Goal: Entertainment & Leisure: Consume media (video, audio)

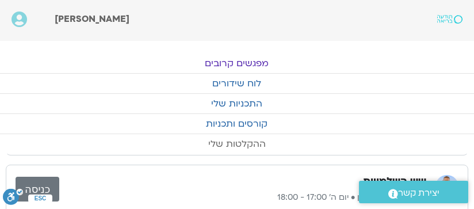
click at [248, 139] on link "ההקלטות שלי" at bounding box center [237, 144] width 474 height 20
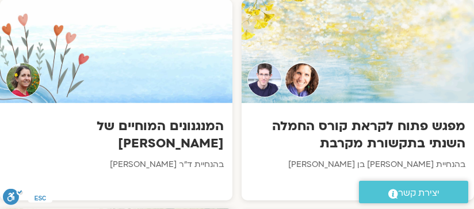
scroll to position [633, 0]
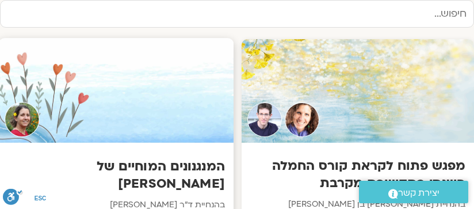
click at [112, 157] on h3 "המנגנונים המוחיים של [PERSON_NAME]" at bounding box center [116, 174] width 218 height 35
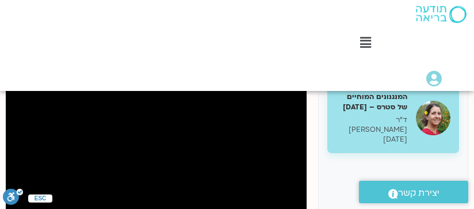
scroll to position [173, 0]
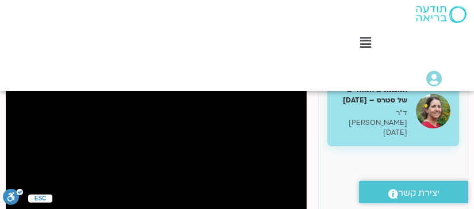
click at [374, 107] on div "המנגנונים המוחיים של סטרס – 30.9.25 ד"ר נועה אלבלדה 30/09/2025" at bounding box center [371, 111] width 71 height 53
click at [370, 109] on p "ד"ר נועה אלבלדה" at bounding box center [371, 118] width 71 height 20
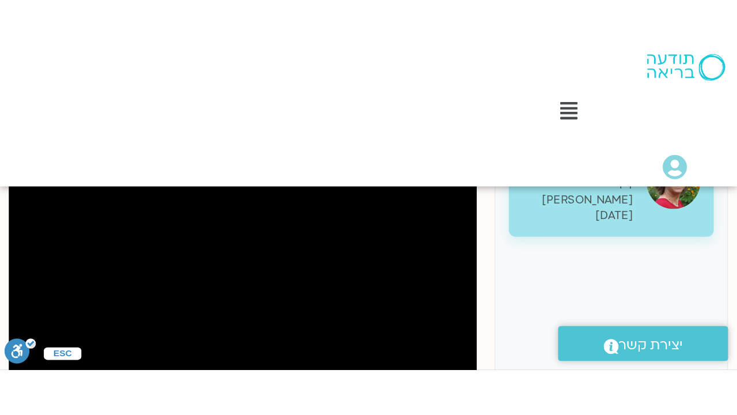
scroll to position [230, 0]
